Goal: Task Accomplishment & Management: Manage account settings

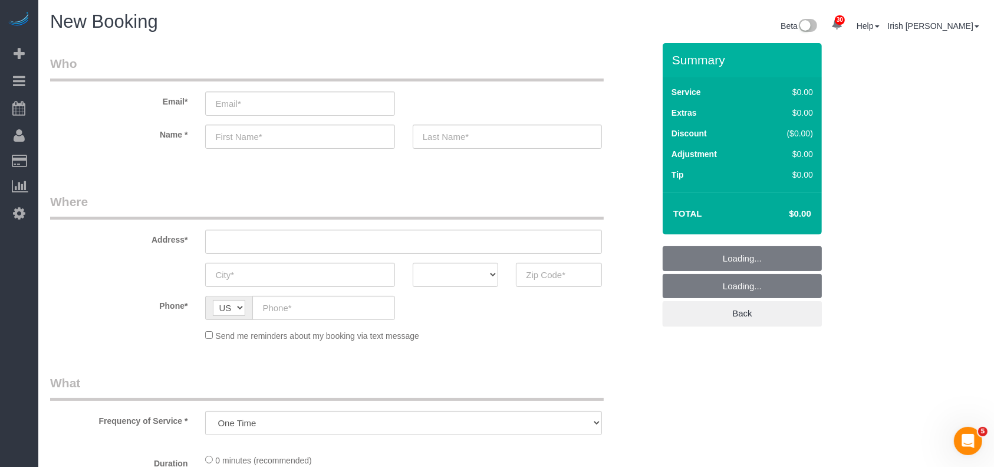
select select "object:1024"
select select "3"
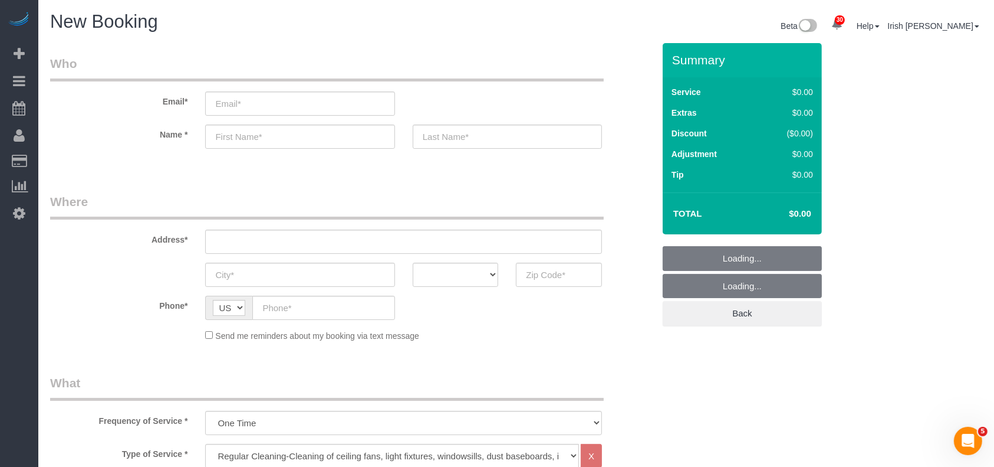
click at [512, 338] on div "Send me reminders about my booking via text message" at bounding box center [403, 335] width 415 height 13
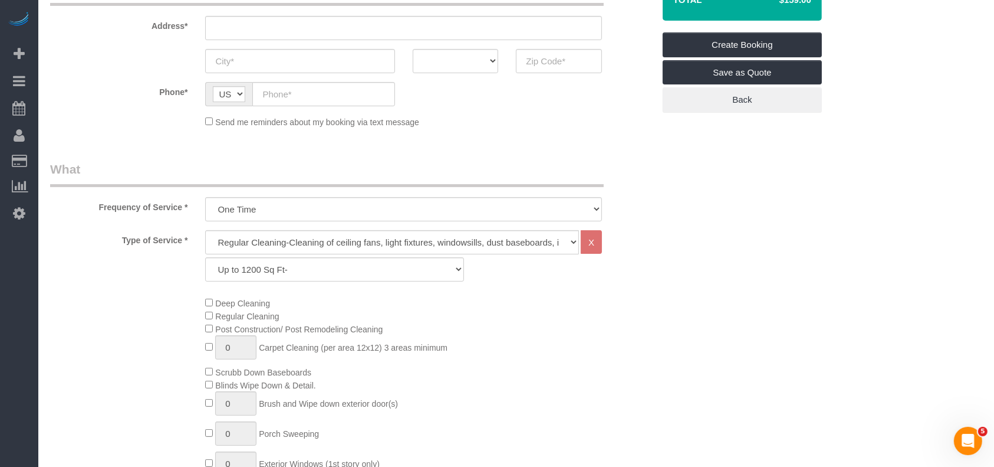
scroll to position [314, 0]
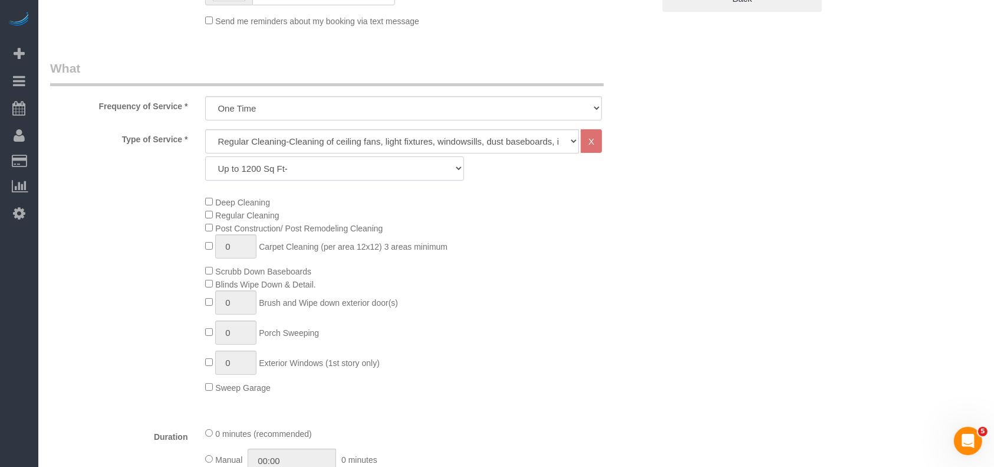
drag, startPoint x: 320, startPoint y: 165, endPoint x: 312, endPoint y: 173, distance: 11.7
click at [318, 165] on select "Up to 1200 Sq Ft- [DATE]-[DATE] Sq Ft [DATE]-[DATE] Sq Ft [DATE]-[DATE] Sq Ft […" at bounding box center [334, 168] width 258 height 24
select select "18"
click at [205, 156] on select "Up to 1200 Sq Ft- [DATE]-[DATE] Sq Ft [DATE]-[DATE] Sq Ft [DATE]-[DATE] Sq Ft […" at bounding box center [334, 168] width 258 height 24
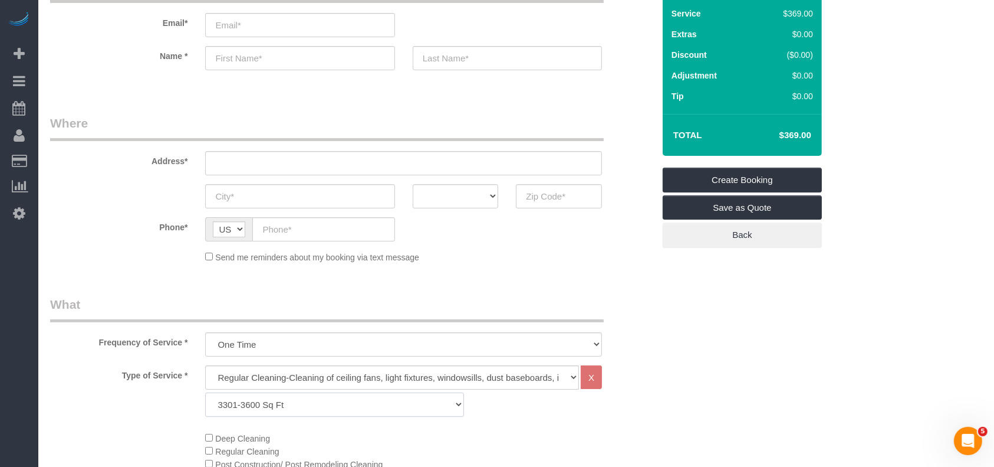
scroll to position [0, 0]
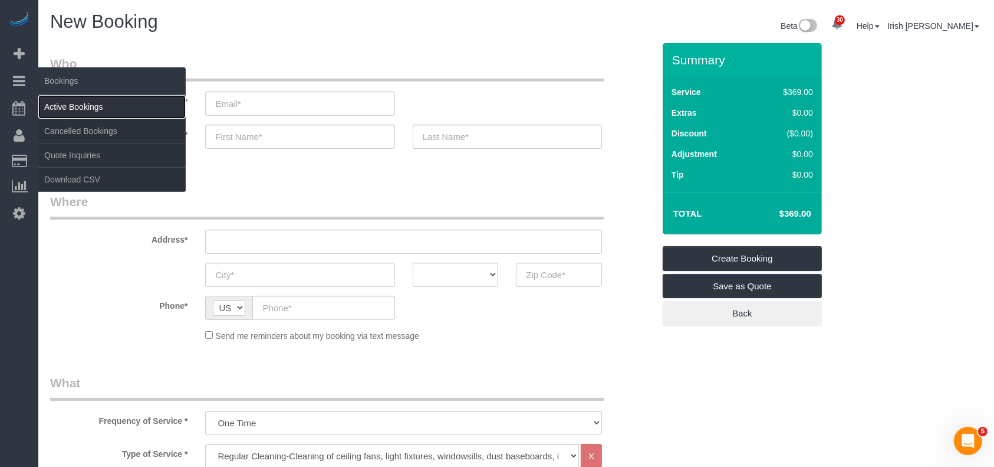
click at [74, 114] on link "Active Bookings" at bounding box center [111, 107] width 147 height 24
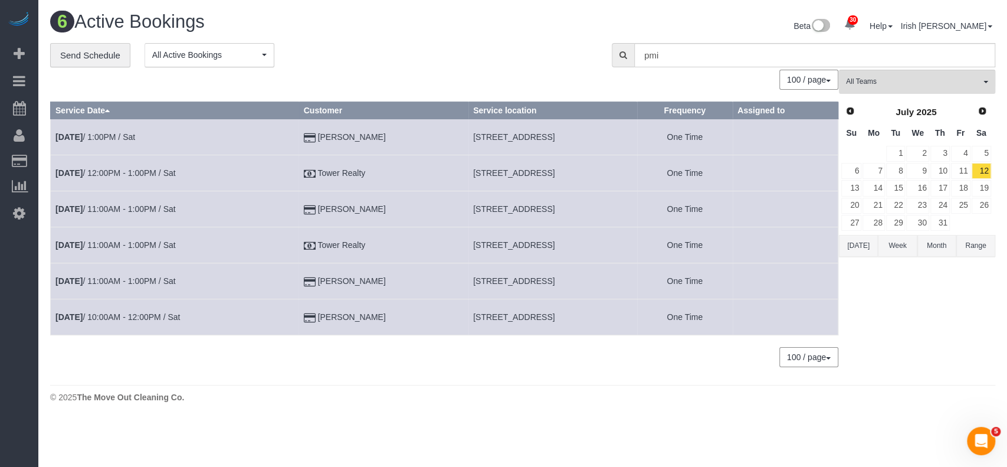
click at [863, 248] on button "[DATE]" at bounding box center [858, 246] width 39 height 22
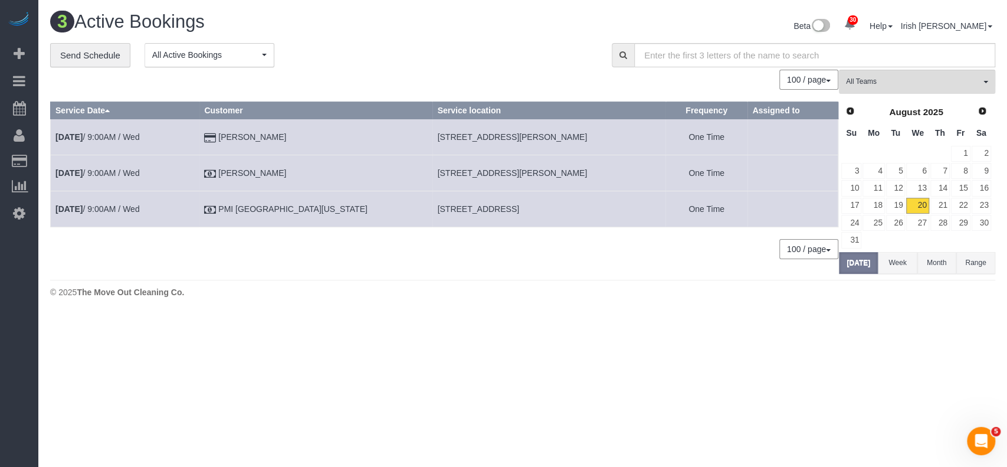
click at [130, 130] on td "[DATE] 9:00AM / Wed" at bounding box center [125, 137] width 149 height 36
click at [126, 135] on link "[DATE] 9:00AM / Wed" at bounding box center [97, 136] width 84 height 9
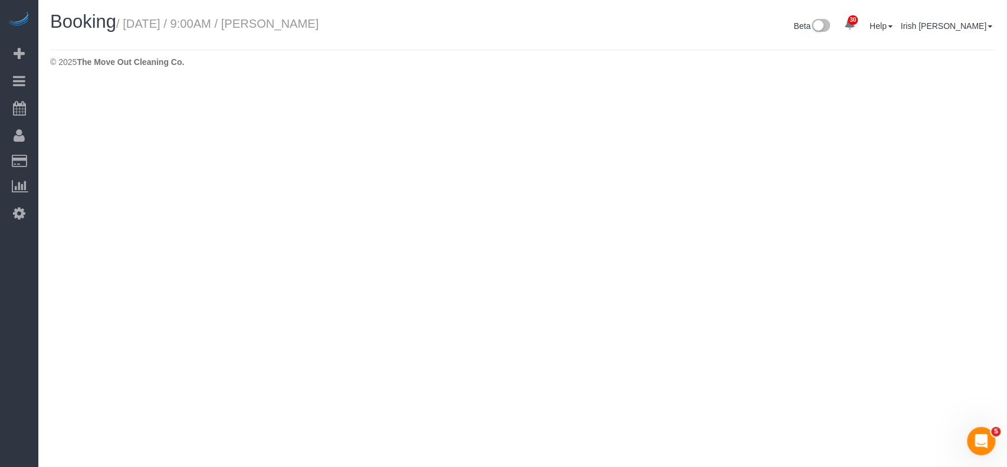
select select "[GEOGRAPHIC_DATA]"
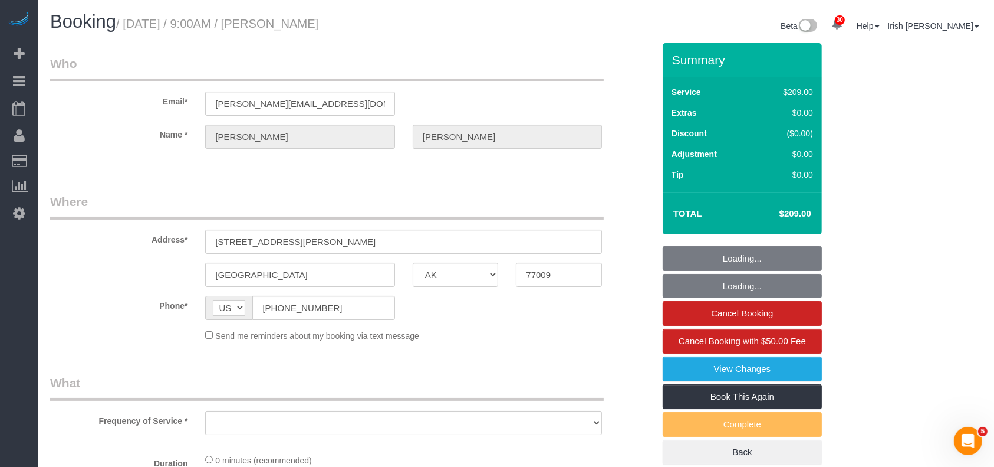
select select "string:fspay-5f9d37c2-99f9-42c9-a91e-ba06f310703a"
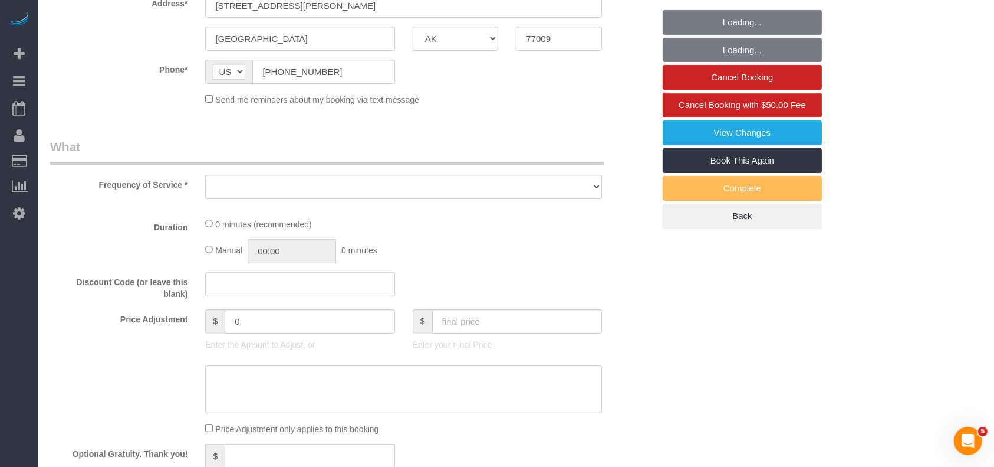
select select "object:1839"
select select "3"
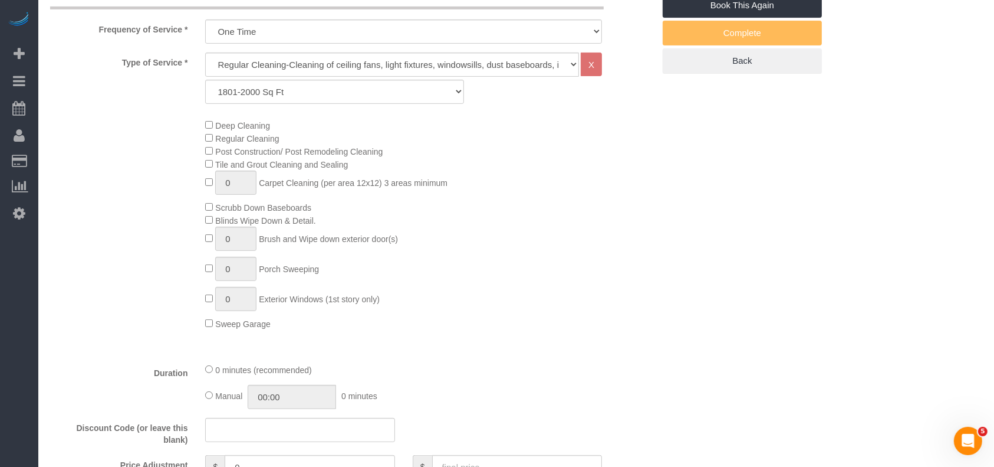
scroll to position [393, 0]
select select "object:1901"
type input "1"
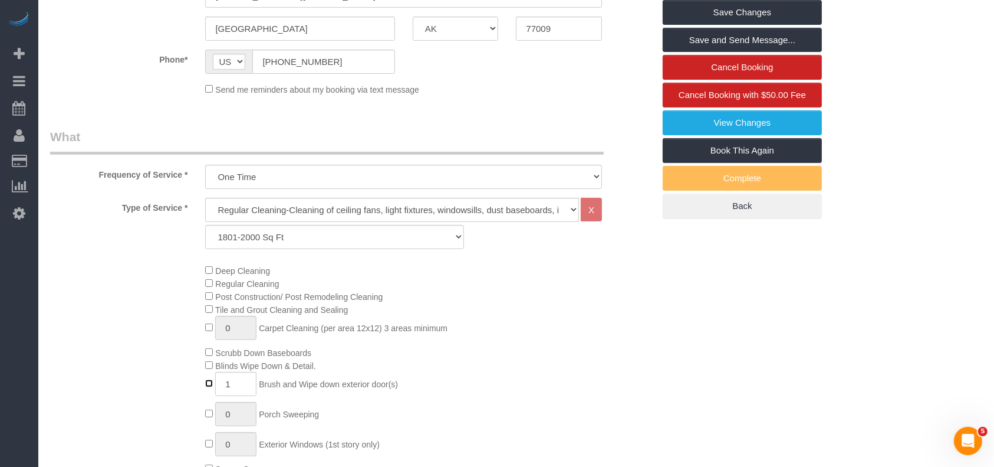
scroll to position [11, 0]
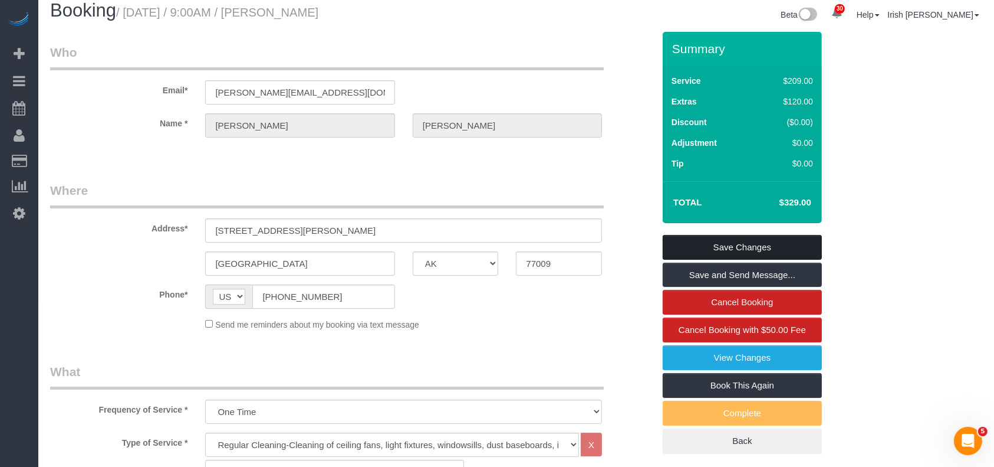
click at [782, 245] on link "Save Changes" at bounding box center [742, 247] width 159 height 25
